Goal: Information Seeking & Learning: Learn about a topic

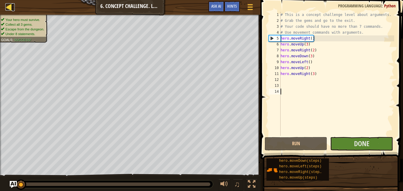
click at [8, 6] on div at bounding box center [8, 6] width 7 height 7
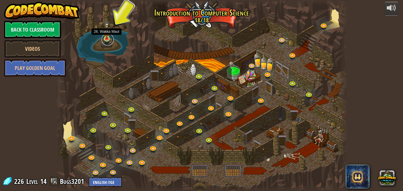
click at [106, 40] on link at bounding box center [108, 40] width 12 height 12
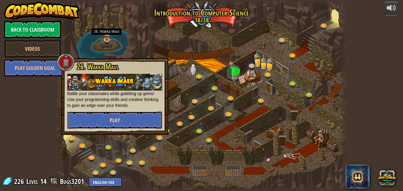
click at [142, 116] on button "Play" at bounding box center [114, 120] width 95 height 18
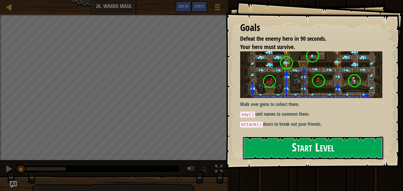
click at [282, 150] on button "Start Level" at bounding box center [313, 147] width 141 height 23
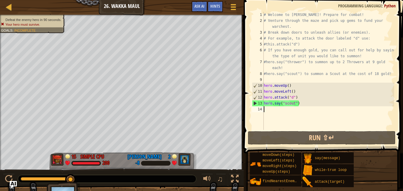
type textarea "h"
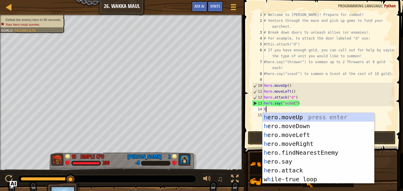
scroll to position [3, 0]
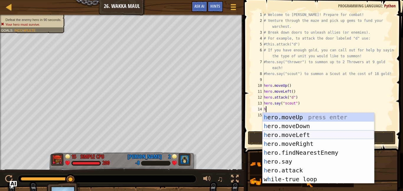
click at [297, 136] on div "h ero.moveUp press enter h ero.moveDown press enter h ero.moveLeft press enter …" at bounding box center [317, 157] width 111 height 88
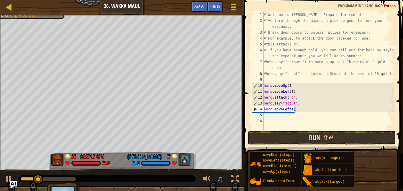
scroll to position [3, 4]
type textarea "hero.moveLeft(4)"
type textarea "h"
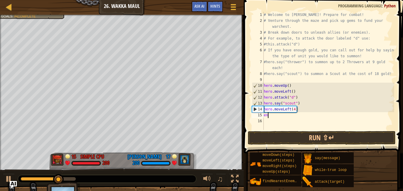
type textarea "e"
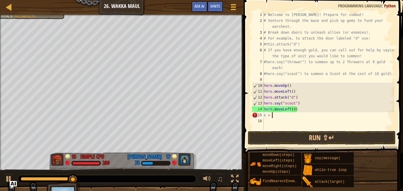
type textarea "c = h"
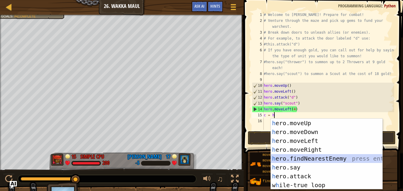
scroll to position [3, 0]
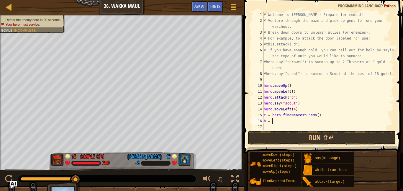
type textarea "b = h"
type textarea "h"
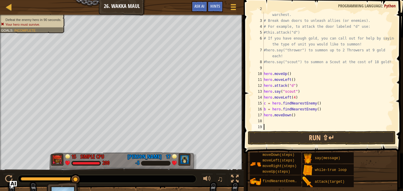
scroll to position [12, 0]
type textarea "hero.attack(b)"
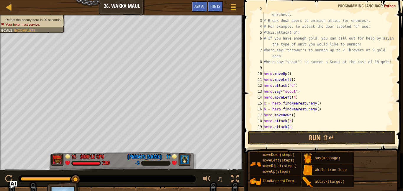
click at [299, 126] on div "# Venture through the maze and pick up gems to fund your warchest. # Break down…" at bounding box center [327, 74] width 131 height 136
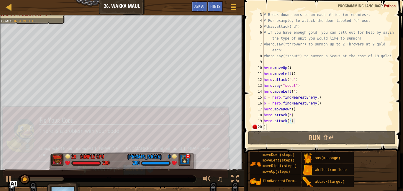
type textarea ")"
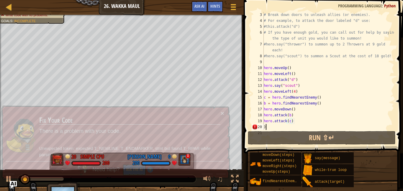
scroll to position [24, 0]
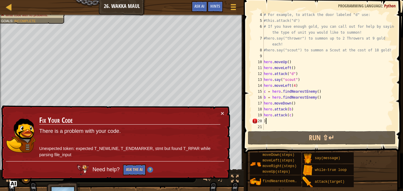
type textarea ")"
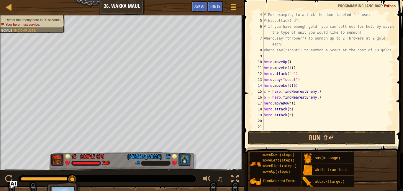
scroll to position [3, 4]
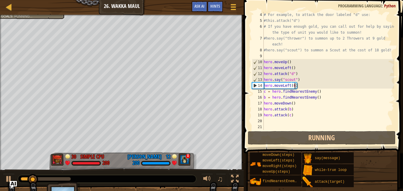
click at [55, 179] on div "0:24.1 Now: 0:08.5 Max: 0:34.8" at bounding box center [46, 179] width 50 height 4
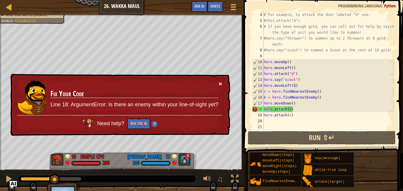
click at [220, 83] on button "×" at bounding box center [220, 83] width 4 height 6
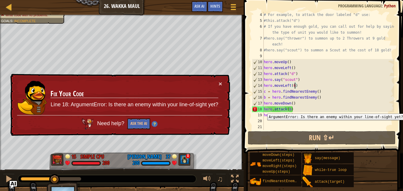
click at [263, 109] on div "18" at bounding box center [258, 109] width 12 height 6
type textarea "hero.attack(b)"
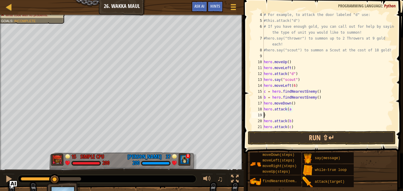
scroll to position [3, 0]
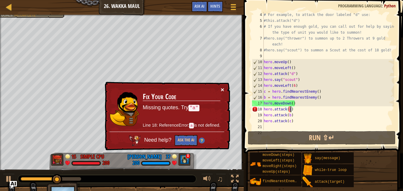
click at [221, 90] on button "×" at bounding box center [222, 89] width 4 height 6
click at [263, 109] on div "18" at bounding box center [258, 109] width 12 height 6
type textarea "hero.attack(a)"
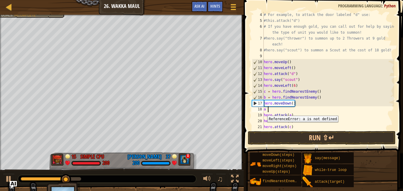
scroll to position [3, 1]
type textarea "a = h"
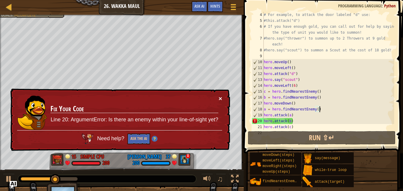
click at [220, 98] on button "×" at bounding box center [220, 98] width 4 height 6
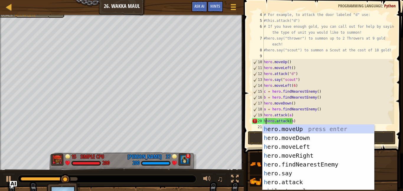
scroll to position [3, 0]
type textarea "hero.attack(b)"
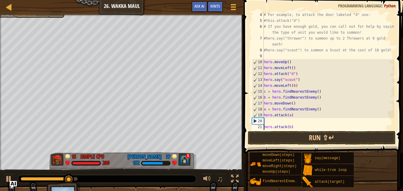
scroll to position [3, 0]
type textarea "hero.attack(b)"
type textarea "h"
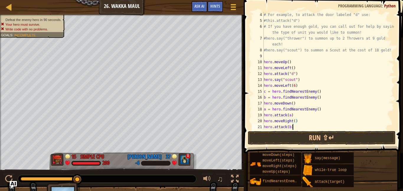
type textarea "hero.attack(c)"
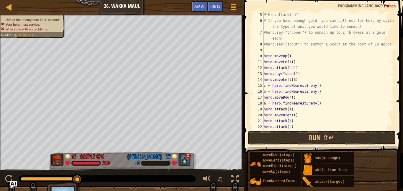
scroll to position [35, 0]
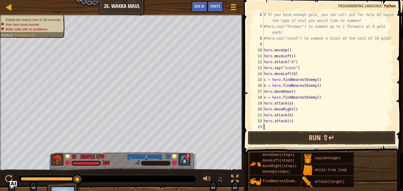
type textarea "hero.attack(c)"
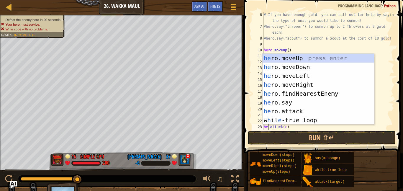
scroll to position [3, 1]
click at [388, 103] on div at bounding box center [391, 58] width 6 height 165
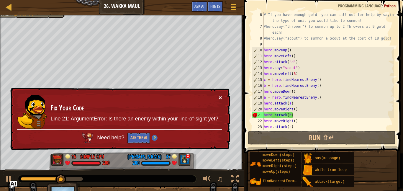
click at [222, 98] on button "×" at bounding box center [220, 97] width 4 height 6
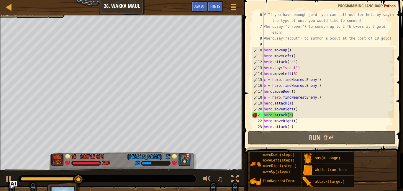
click at [310, 116] on div "# If you have enough gold, you can call out for help by saying the type of unit…" at bounding box center [327, 80] width 131 height 136
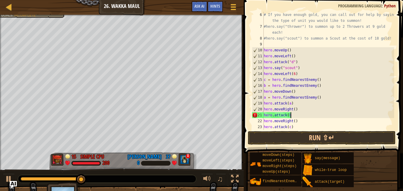
type textarea "hero.attack(b)"
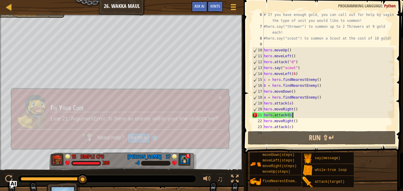
scroll to position [3, 0]
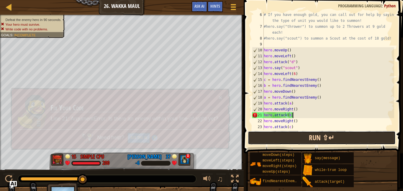
click at [340, 136] on button "Run ⇧↵" at bounding box center [322, 138] width 148 height 14
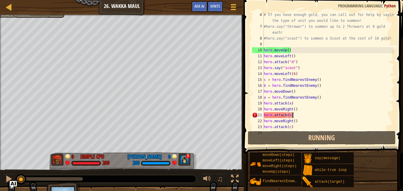
click at [300, 114] on div "# If you have enough gold, you can call out for help by saying the type of unit…" at bounding box center [327, 80] width 131 height 136
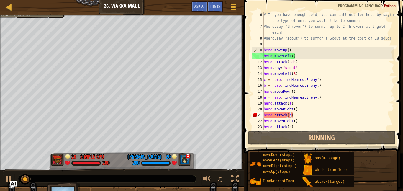
click at [282, 116] on div "# If you have enough gold, you can call out for help by saying the type of unit…" at bounding box center [327, 80] width 131 height 136
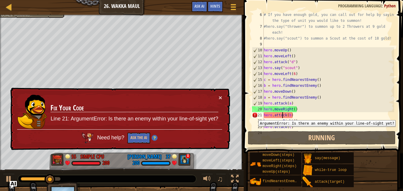
click at [254, 116] on div "21" at bounding box center [258, 115] width 12 height 6
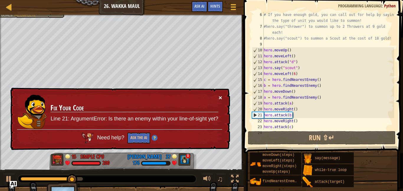
click at [219, 98] on button "×" at bounding box center [220, 97] width 4 height 6
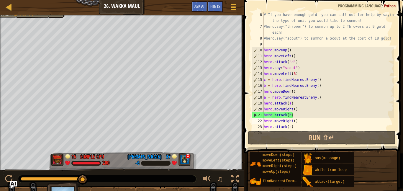
type textarea "hero.attack(c)"
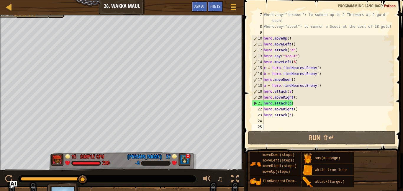
scroll to position [47, 0]
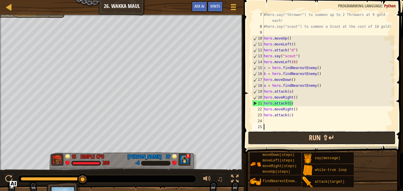
click at [315, 139] on button "Run ⇧↵" at bounding box center [322, 138] width 148 height 14
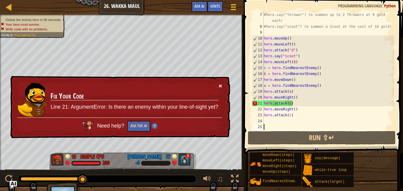
click at [219, 85] on button "×" at bounding box center [220, 86] width 4 height 6
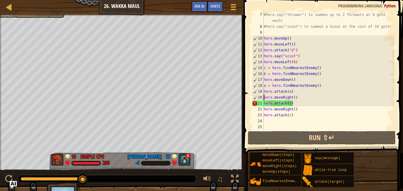
type textarea "hero.attack(b)"
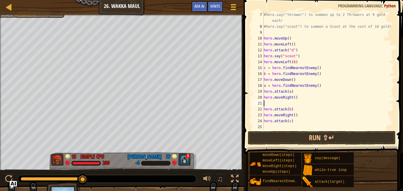
type textarea "h"
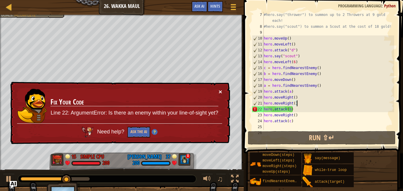
click at [220, 91] on button "×" at bounding box center [220, 91] width 4 height 6
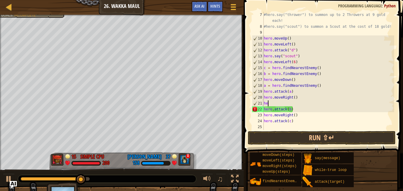
type textarea "h"
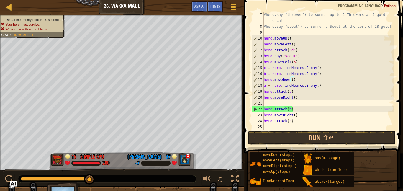
type textarea "hero.moveRight()"
type textarea "hero.attack(b)"
paste textarea "b = hero.findNearestEnemy()"
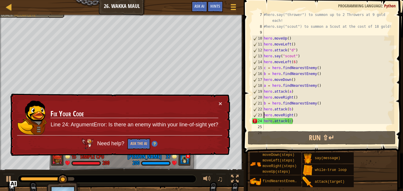
type textarea "hero.attack(c)"
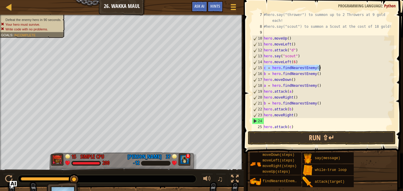
paste textarea "b"
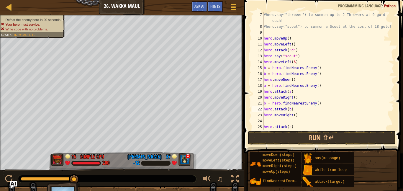
type textarea "hero.moveRight()"
paste textarea "b = hero.findNearestEnemy()"
click at [335, 74] on div "#hero.say("thrower") to summon up to 2 Throwers at 9 gold each! #hero.say("scou…" at bounding box center [327, 80] width 131 height 136
type textarea "b"
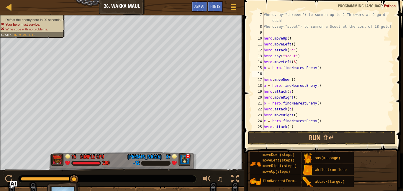
scroll to position [3, 0]
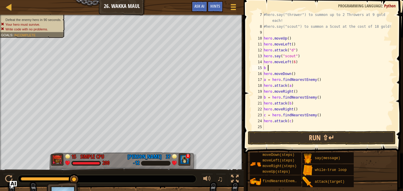
type textarea "b"
type textarea "hero.moveLeft(6)"
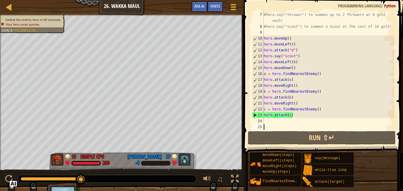
click at [305, 125] on div "#hero.say("thrower") to summon up to 2 Throwers at 9 gold each! #hero.say("scou…" at bounding box center [327, 80] width 131 height 136
click at [298, 119] on div "#hero.say("thrower") to summon up to 2 Throwers at 9 gold each! #hero.say("scou…" at bounding box center [327, 80] width 131 height 136
type textarea "hero.attack(c)"
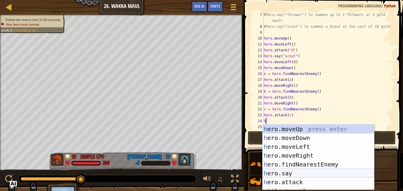
click at [282, 173] on div "h ero.moveUp press enter h ero.moveDown press enter h ero.moveLeft press enter …" at bounding box center [317, 165] width 111 height 83
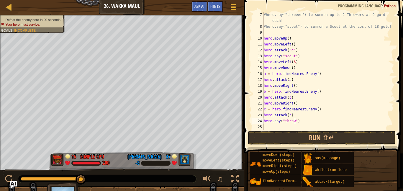
type textarea "hero.say("thrower")"
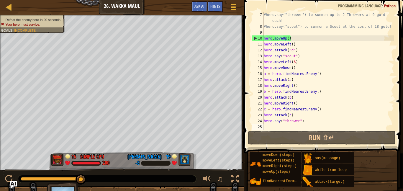
type textarea "h"
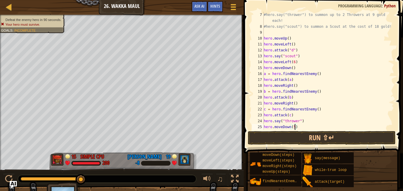
scroll to position [3, 4]
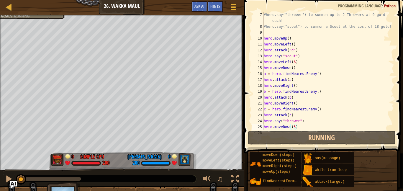
type textarea "hero.moveDown(5)"
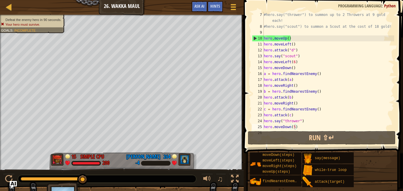
click at [1, 5] on div "Ladder Introduction to Computer Science 26. Wakka Maul Game Menu Done Hints Ask…" at bounding box center [121, 7] width 243 height 15
click at [14, 5] on link "Ladder" at bounding box center [13, 7] width 3 height 8
